Goal: Transaction & Acquisition: Purchase product/service

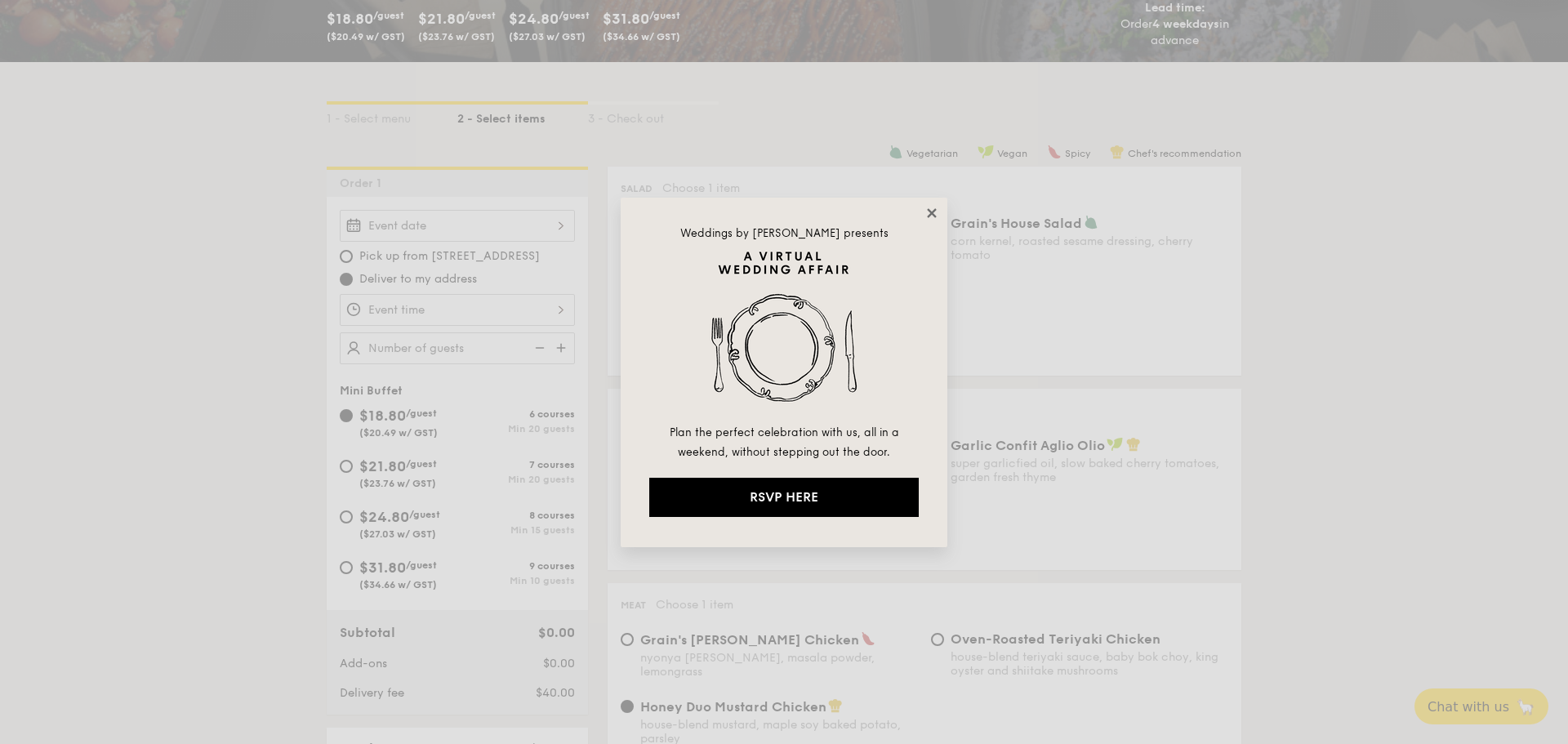
click at [932, 218] on icon at bounding box center [932, 213] width 15 height 15
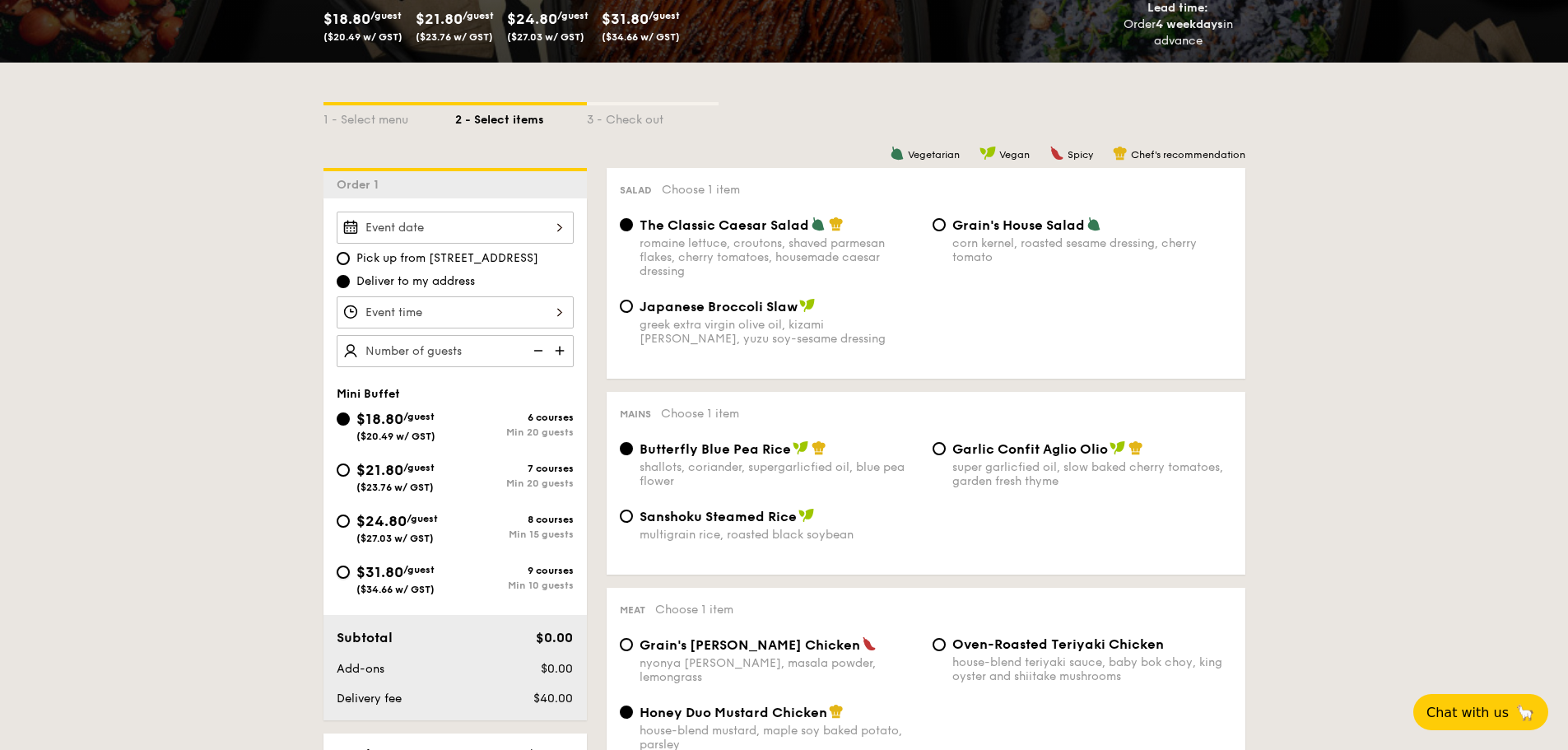
drag, startPoint x: 343, startPoint y: 571, endPoint x: 440, endPoint y: 604, distance: 102.5
click at [343, 571] on input "$31.80 /guest ($34.66 w/ GST) 9 courses Min 10 guests" at bounding box center [343, 572] width 13 height 13
radio input "true"
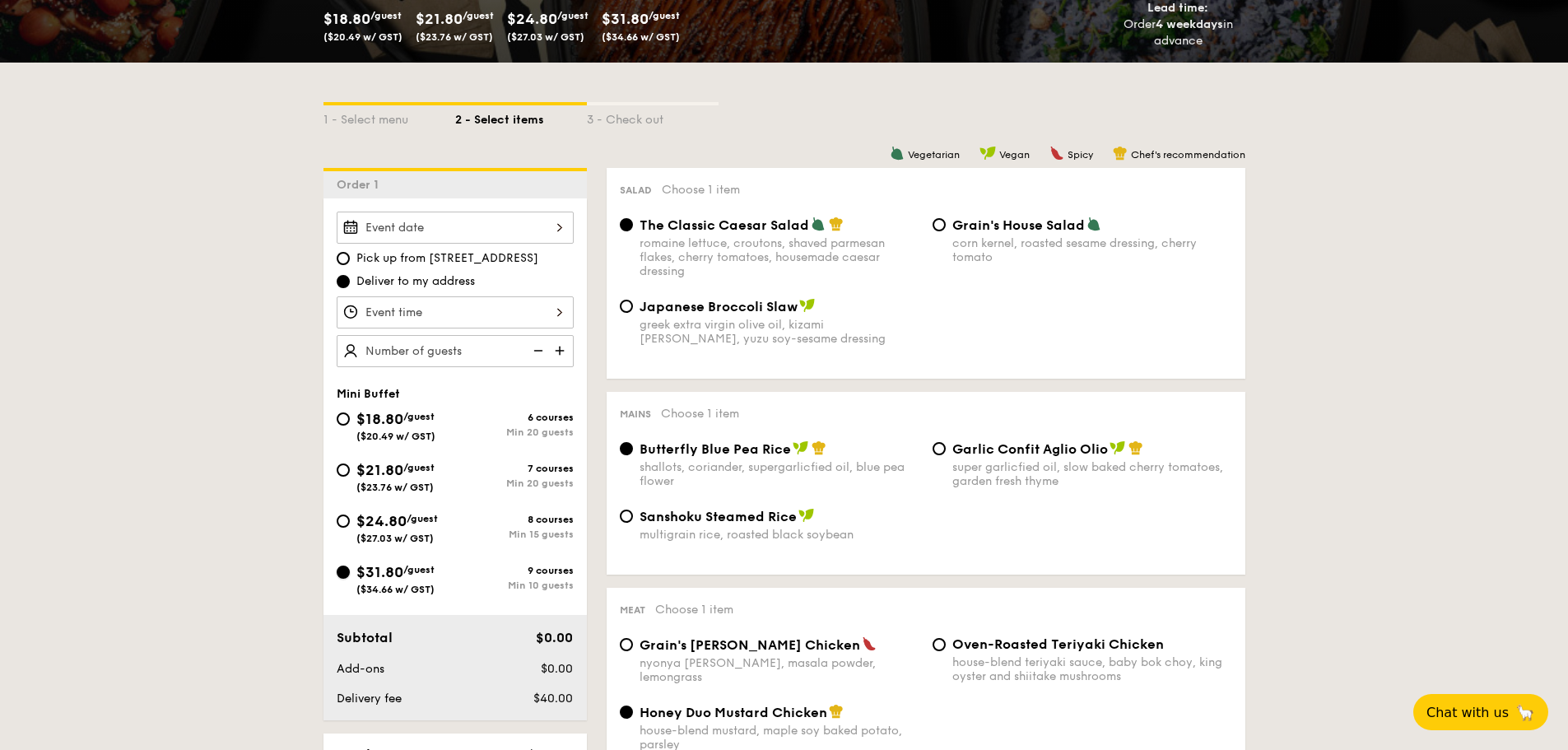
radio input "false"
radio input "true"
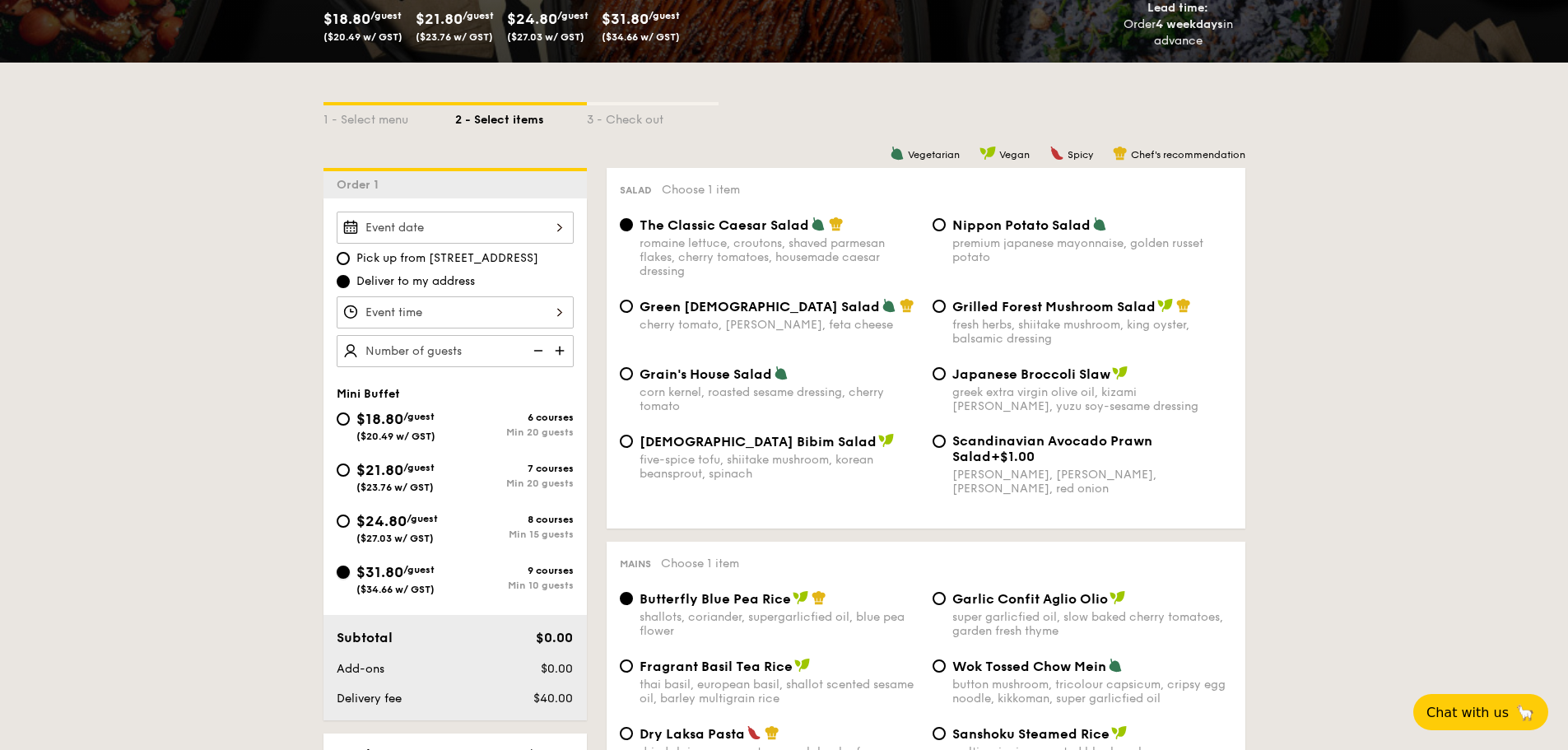
scroll to position [753, 0]
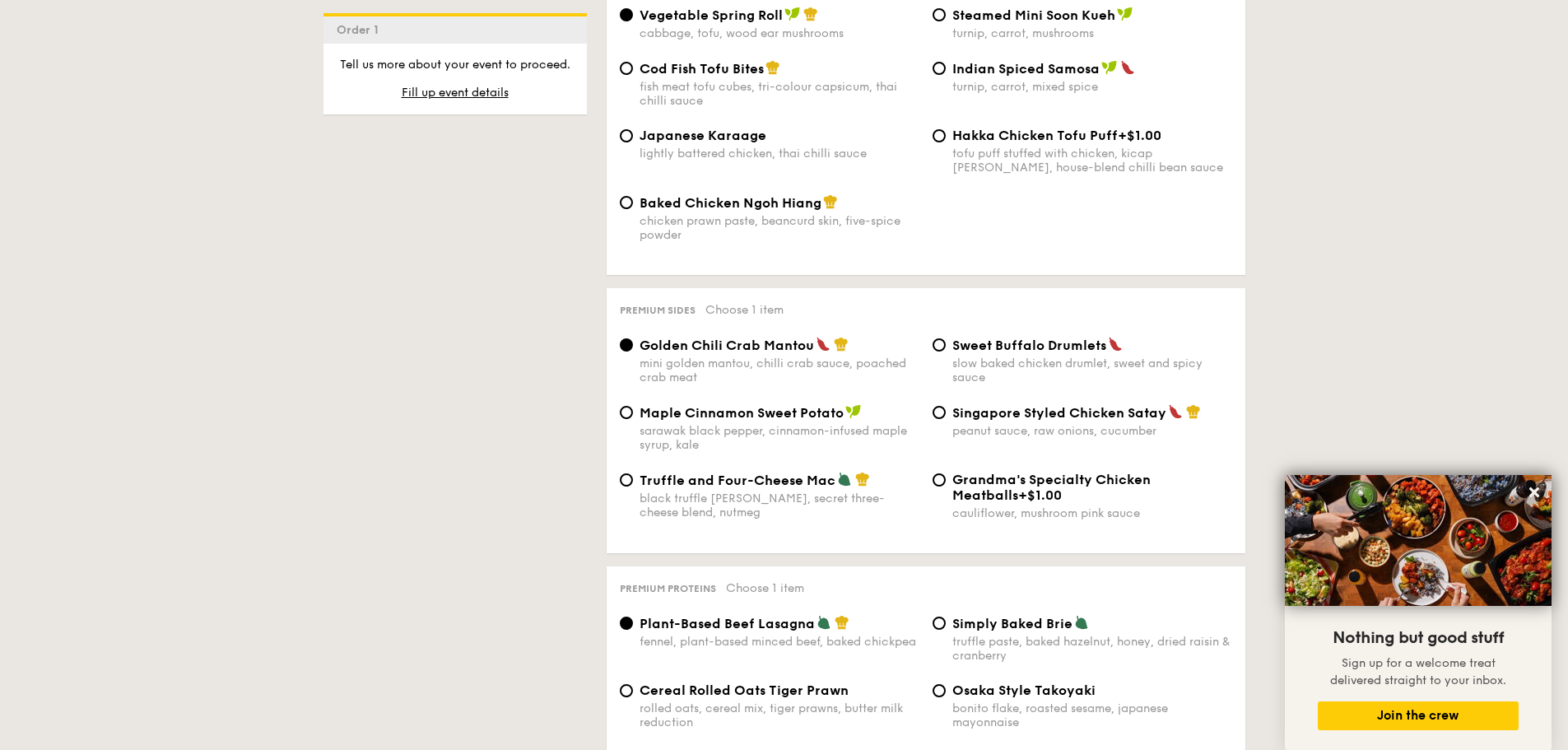
scroll to position [3221, 0]
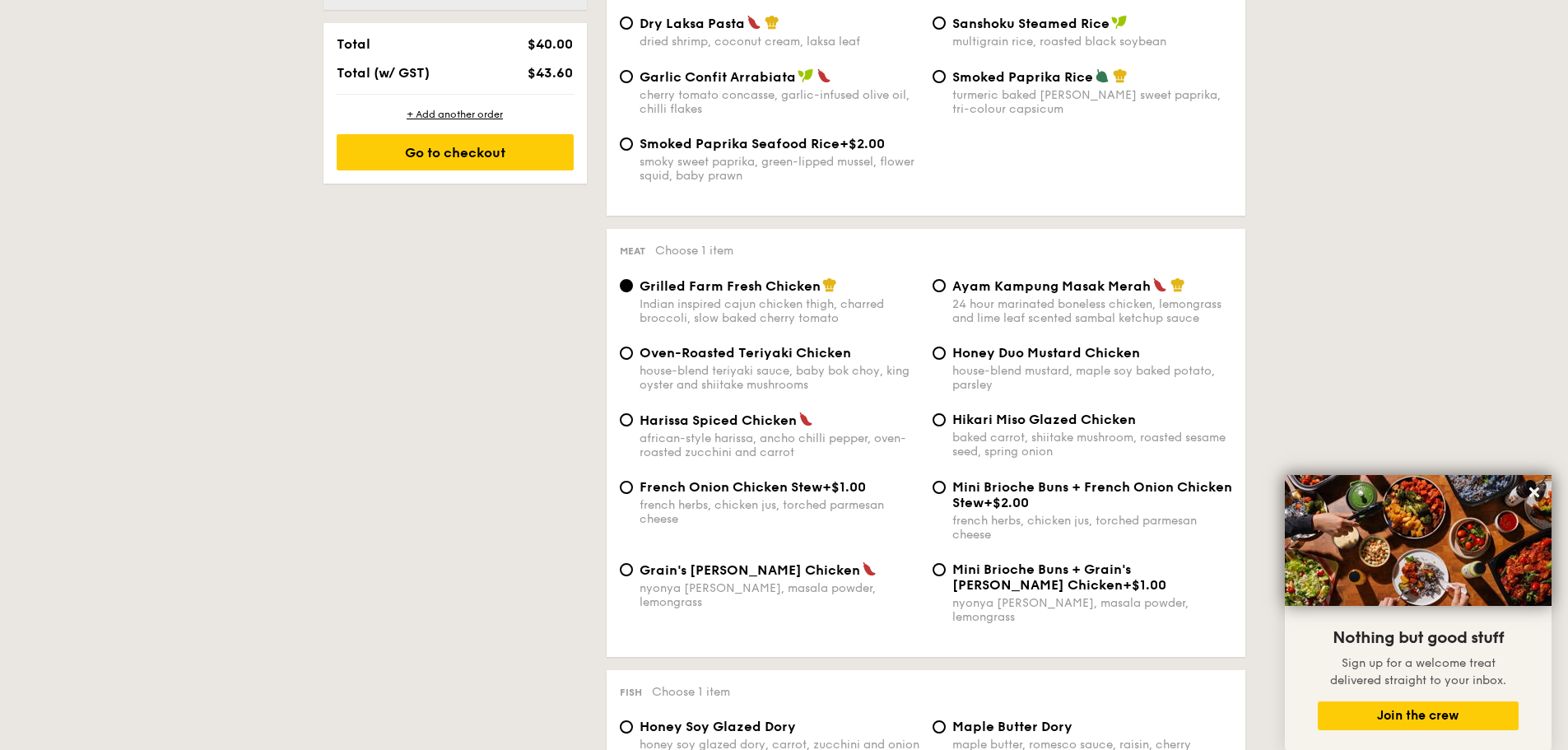
scroll to position [670, 0]
